Goal: Navigation & Orientation: Find specific page/section

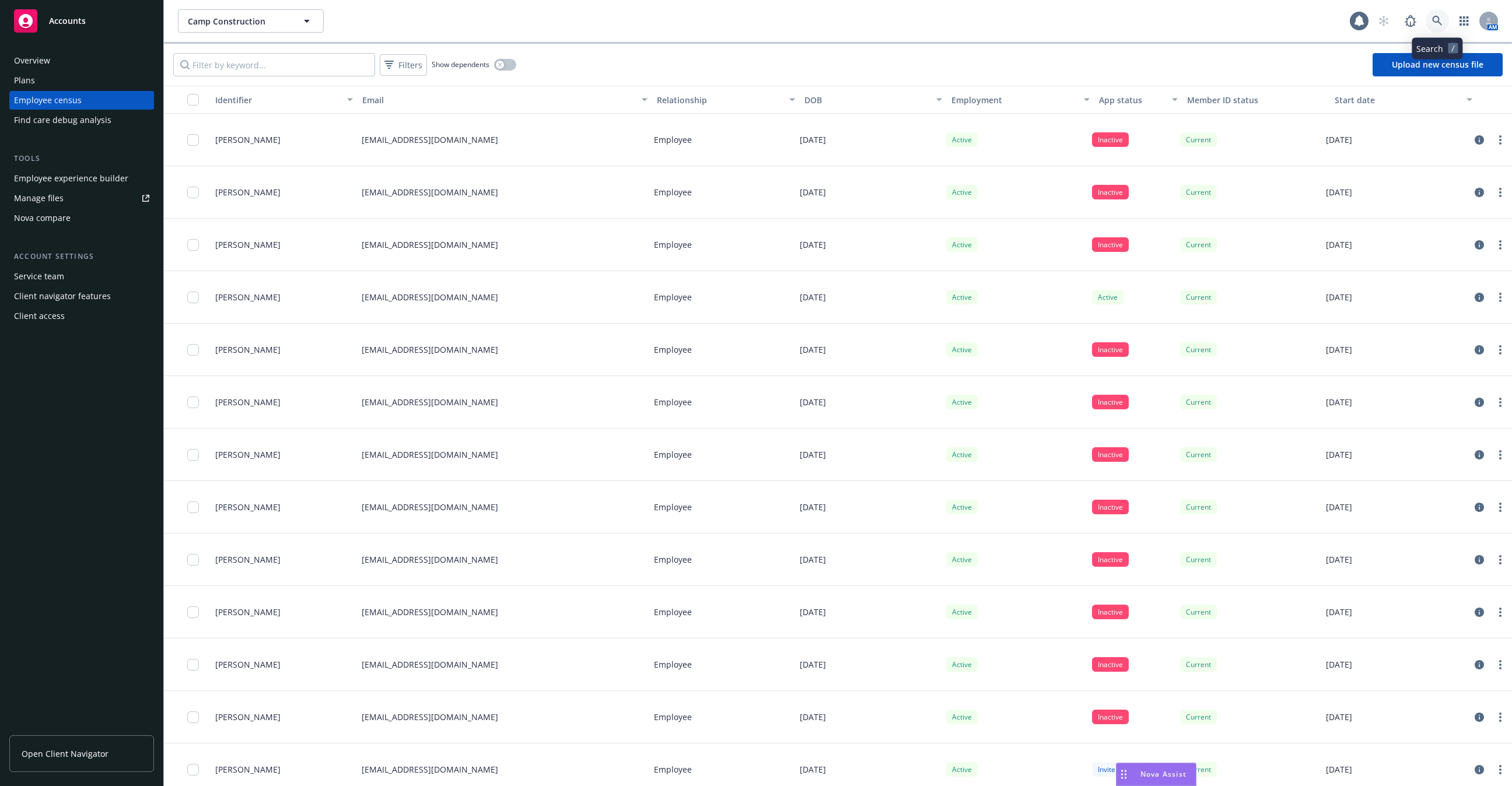
click at [1440, 13] on link at bounding box center [1437, 21] width 24 height 24
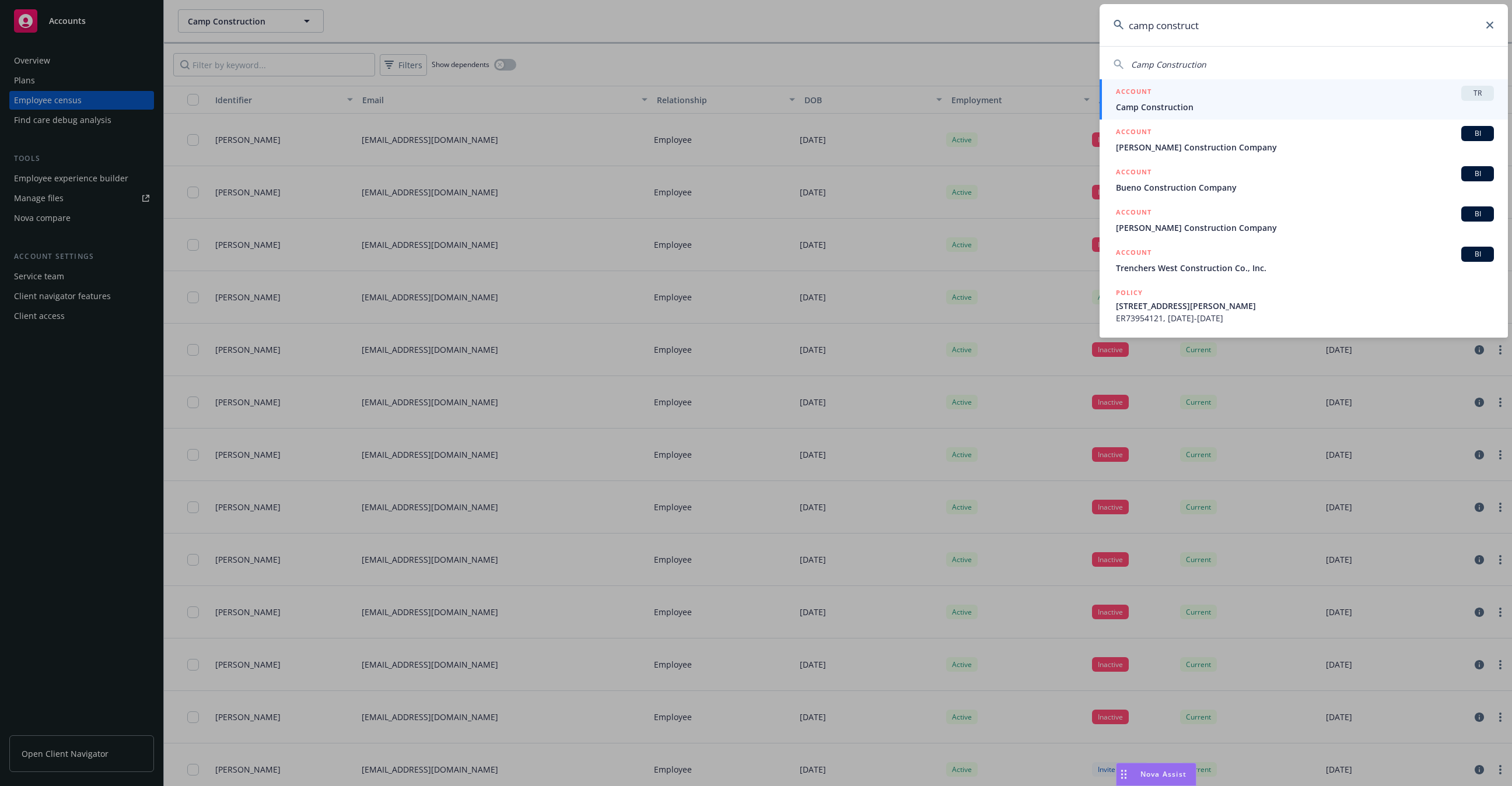
type input "camp construct"
click at [1143, 101] on span "Camp Construction" at bounding box center [1305, 107] width 378 height 12
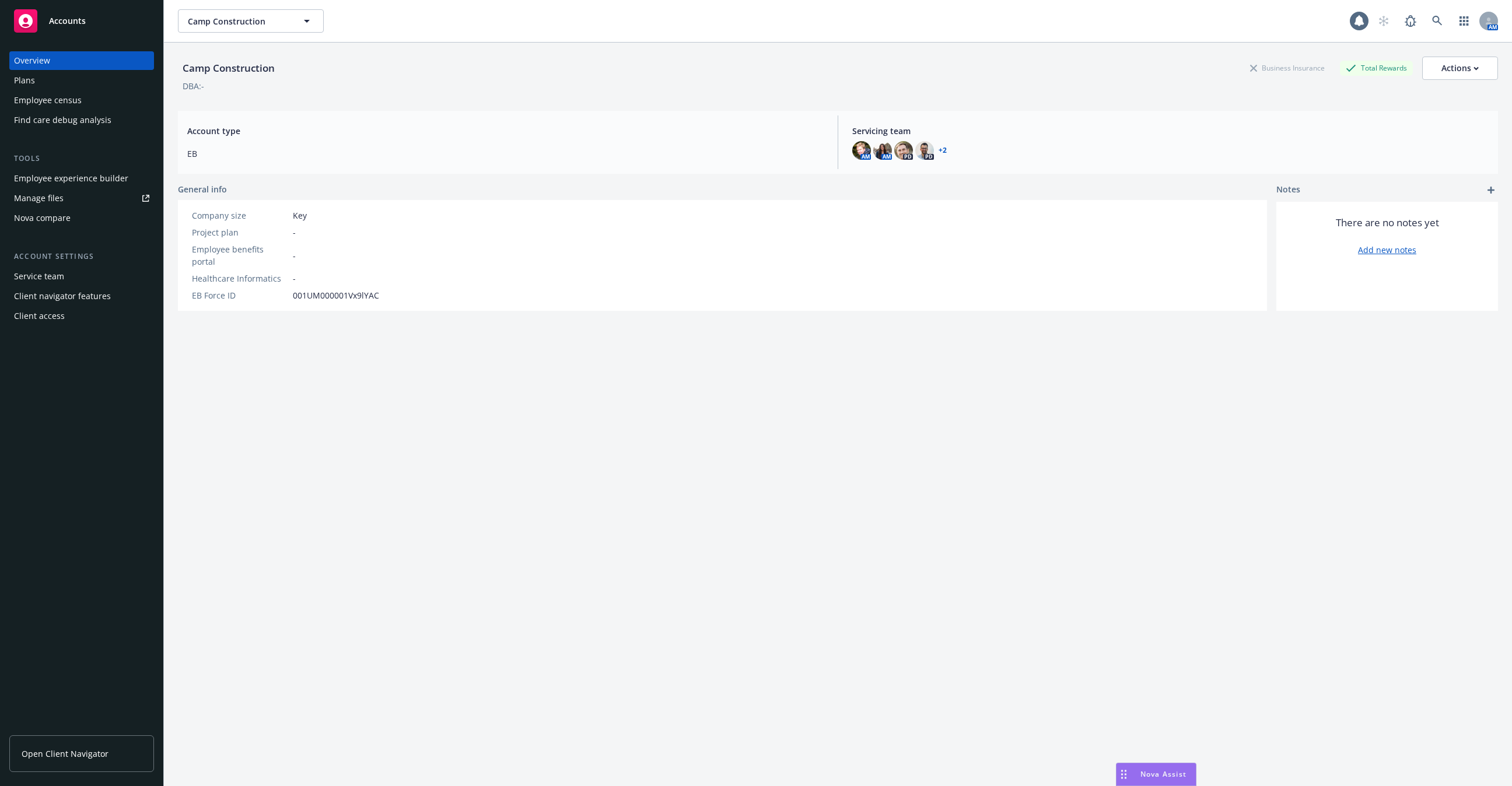
click at [94, 103] on div "Employee census" at bounding box center [82, 100] width 136 height 19
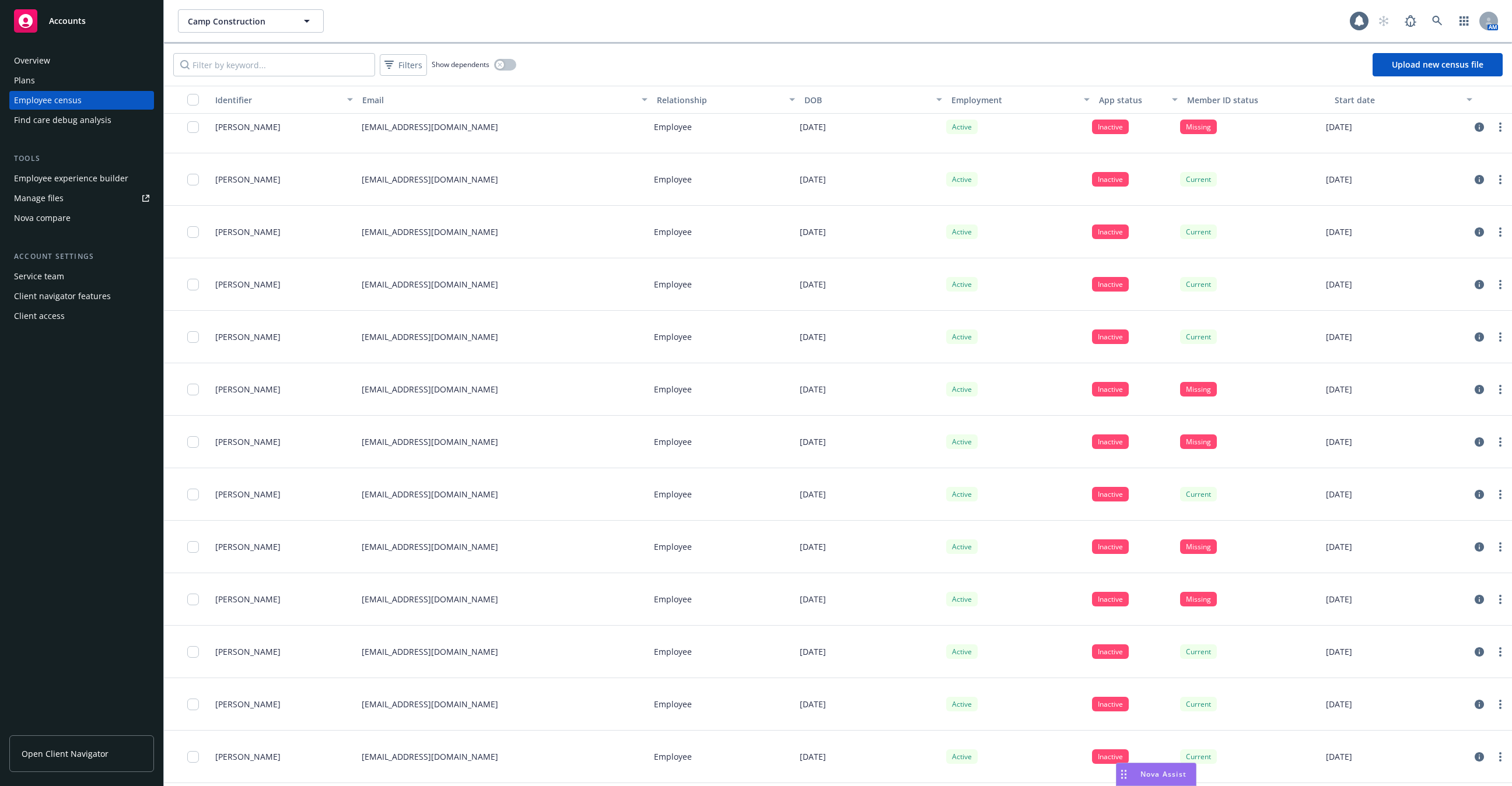
scroll to position [13340, 0]
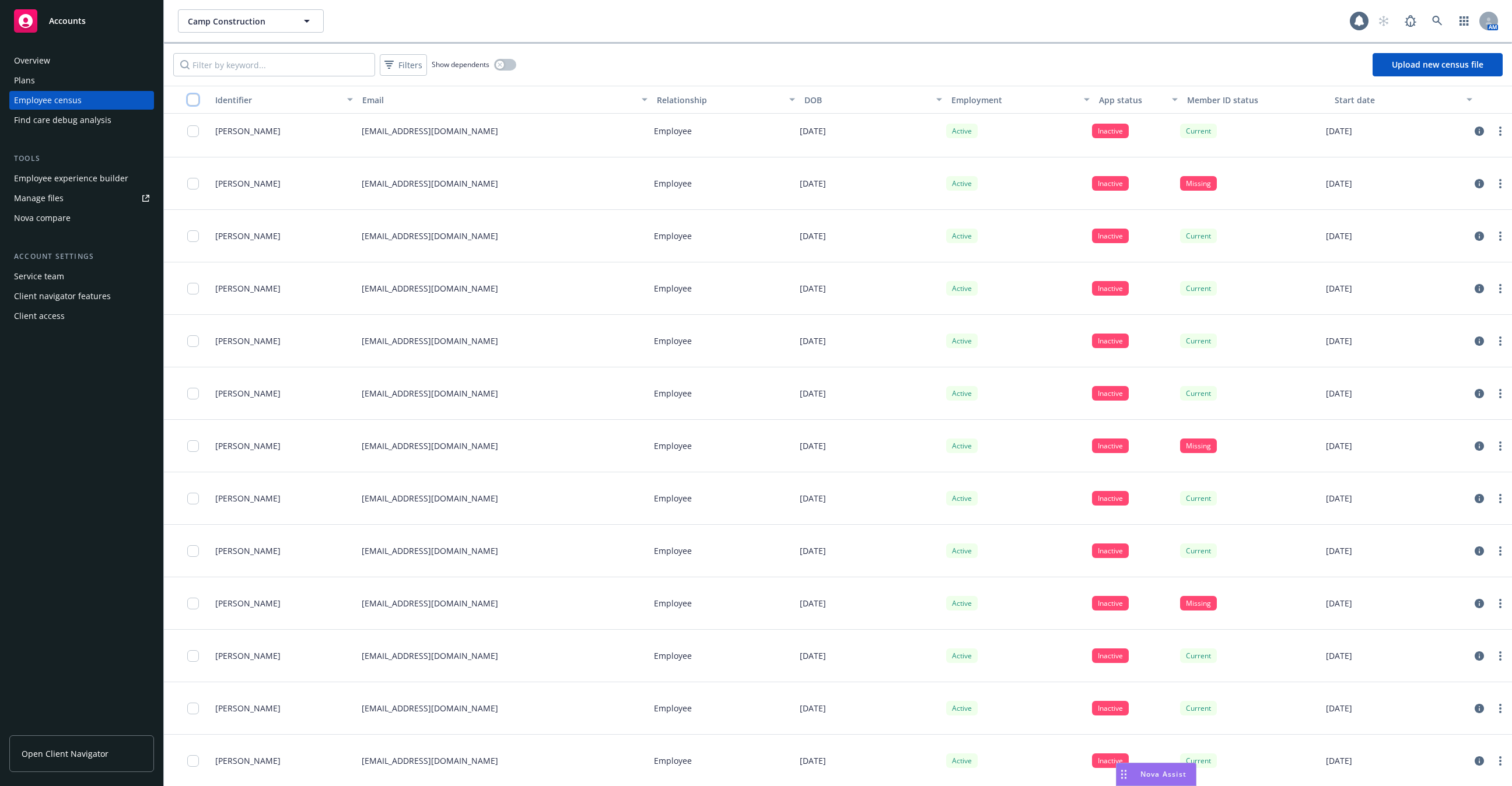
click at [195, 96] on input "checkbox" at bounding box center [193, 99] width 11 height 11
click at [106, 751] on link "Open Client Navigator" at bounding box center [82, 754] width 145 height 37
